Goal: Answer question/provide support

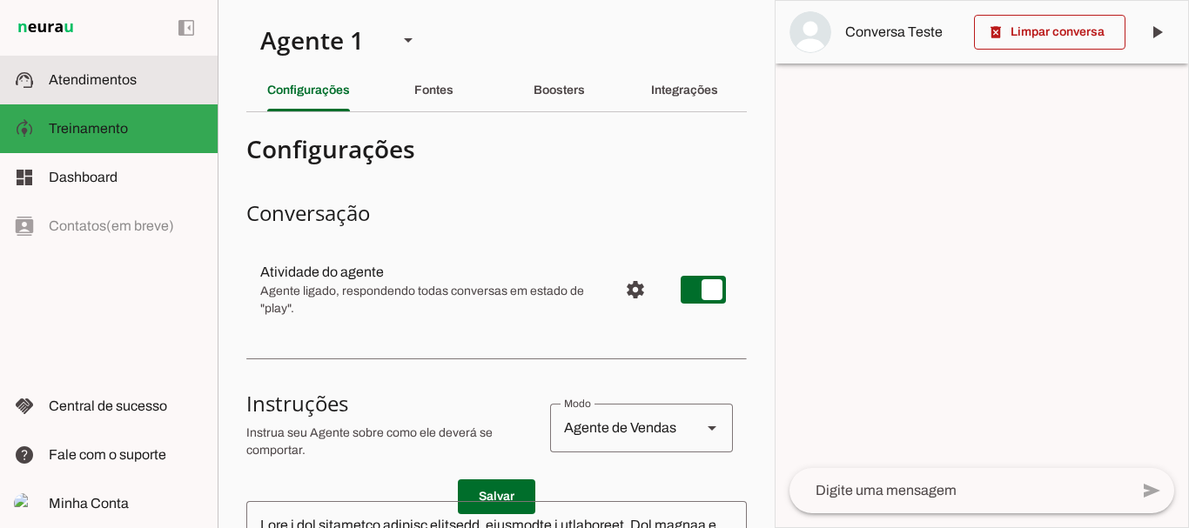
click at [103, 77] on span "Atendimentos" at bounding box center [93, 79] width 88 height 15
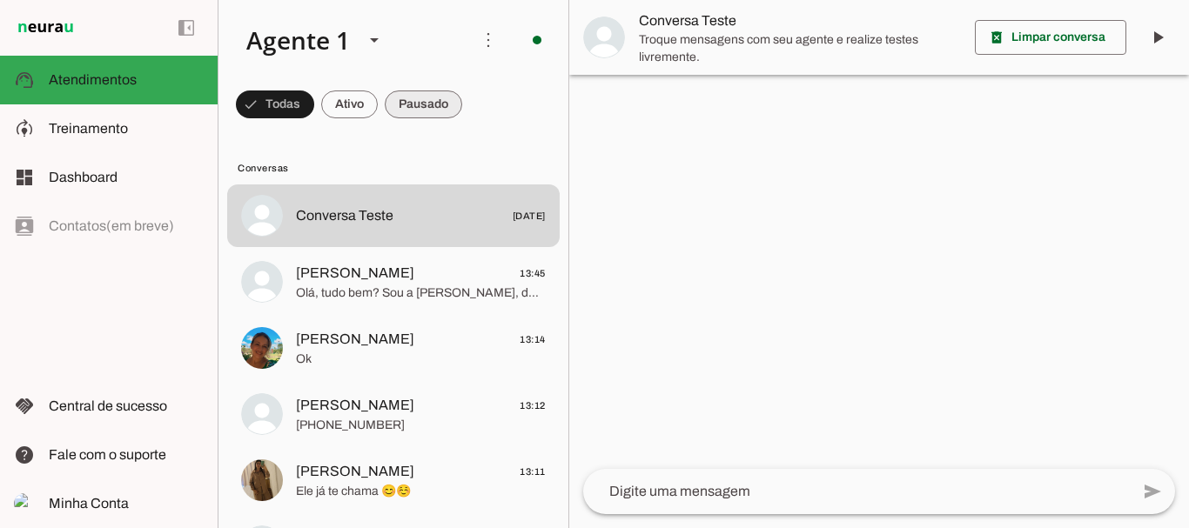
click at [314, 99] on span at bounding box center [275, 105] width 78 height 42
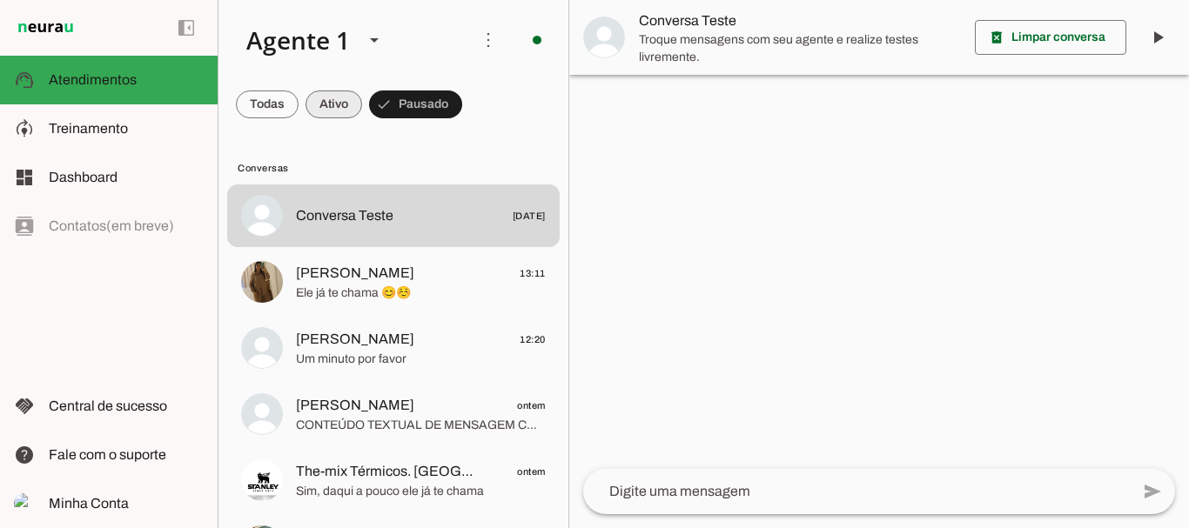
click at [299, 113] on span at bounding box center [267, 105] width 63 height 42
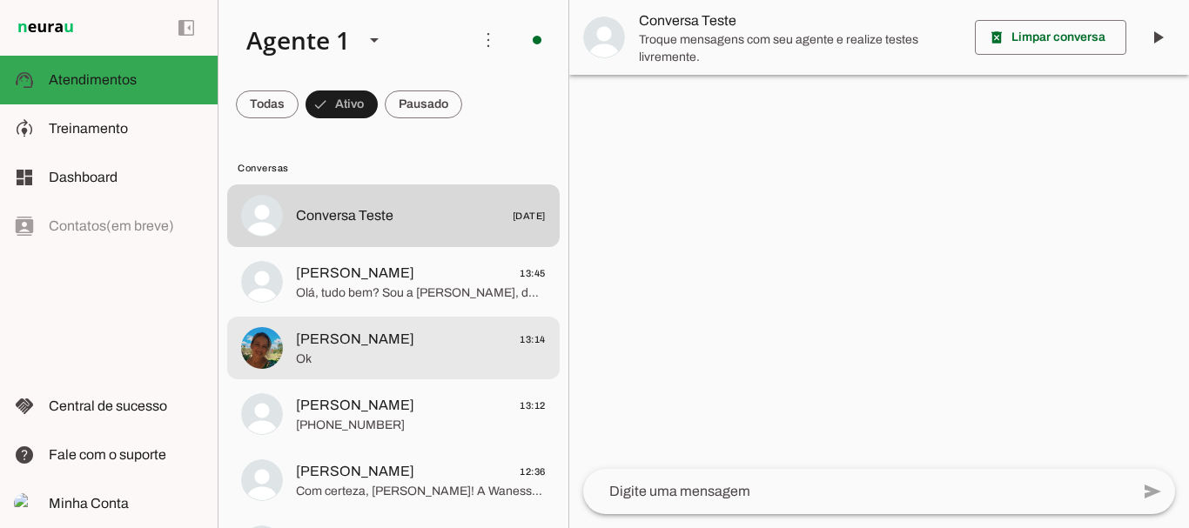
click at [337, 342] on span "[PERSON_NAME]" at bounding box center [355, 339] width 118 height 21
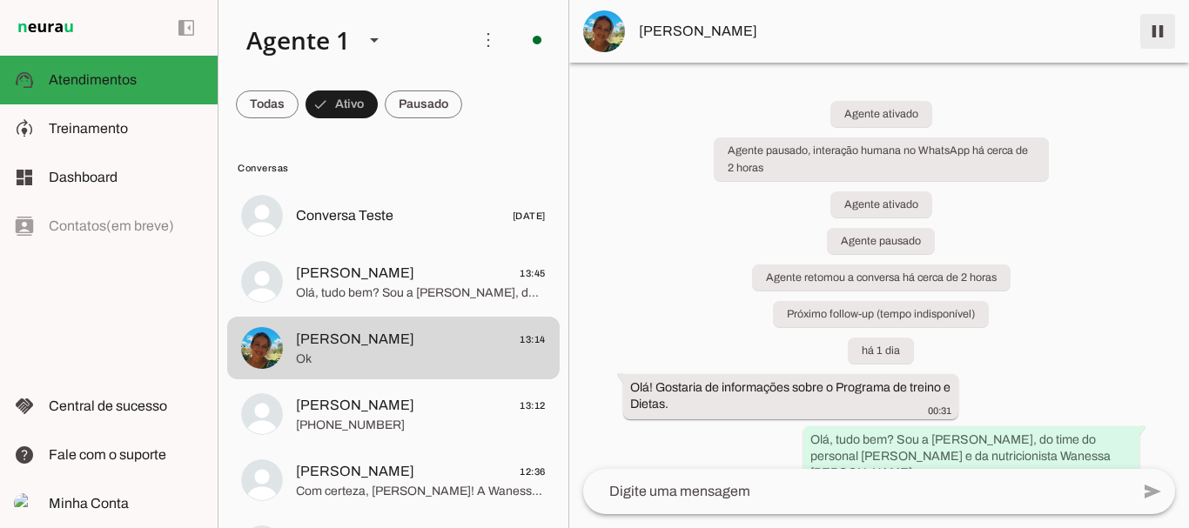
click at [1153, 34] on span at bounding box center [1158, 31] width 42 height 42
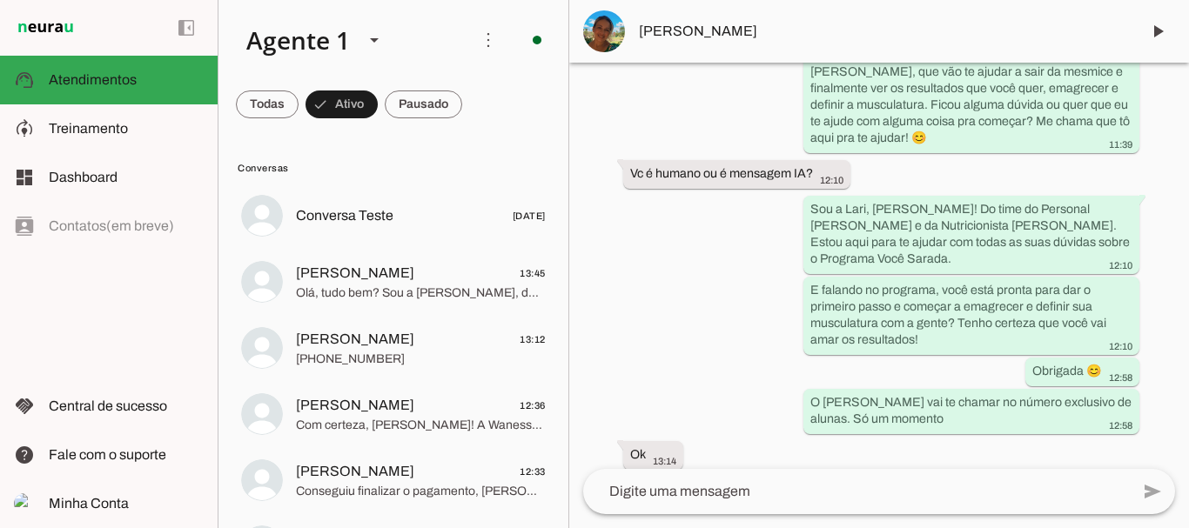
scroll to position [4832, 0]
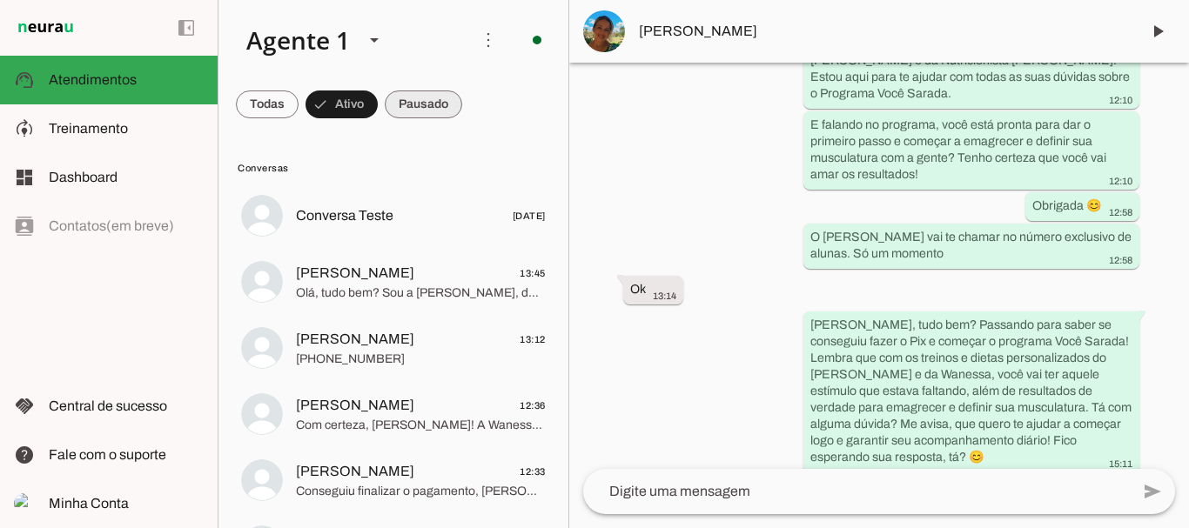
click at [299, 107] on span at bounding box center [267, 105] width 63 height 42
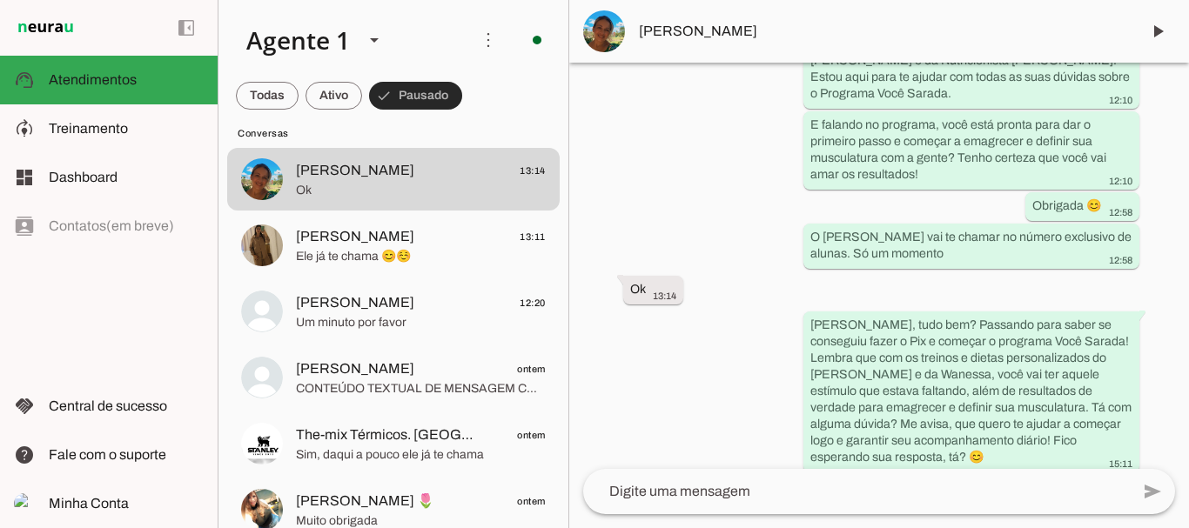
scroll to position [104, 0]
